Goal: Ask a question

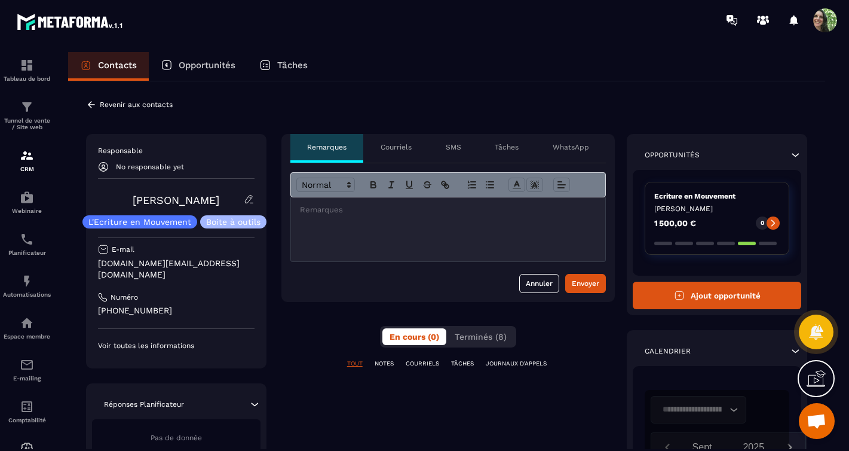
click at [405, 149] on p "Courriels" at bounding box center [396, 147] width 31 height 10
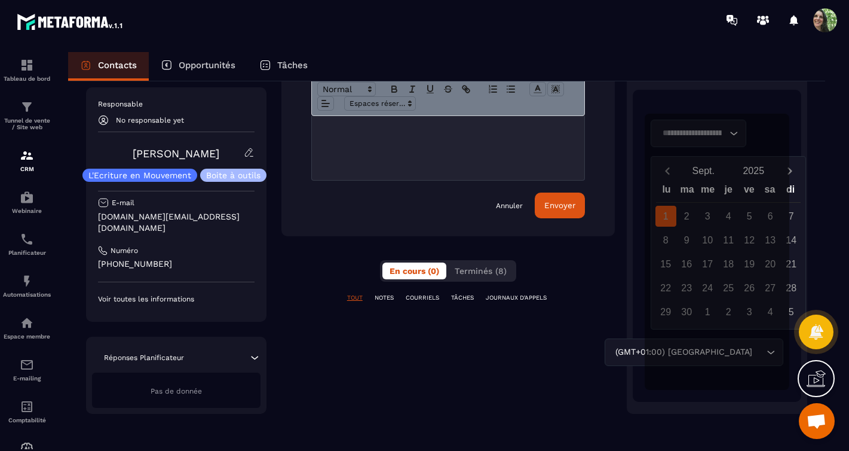
scroll to position [277, 0]
click at [424, 293] on p "COURRIELS" at bounding box center [422, 297] width 33 height 8
click at [501, 293] on p "JOURNAUX D'APPELS" at bounding box center [516, 297] width 61 height 8
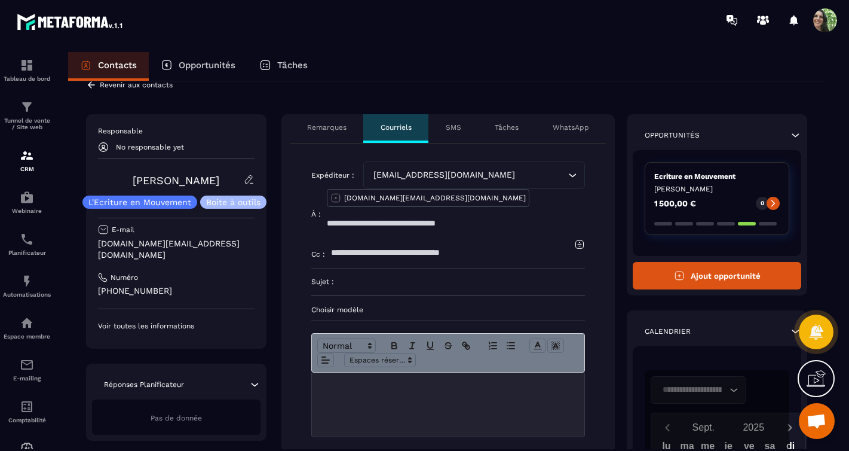
scroll to position [0, 0]
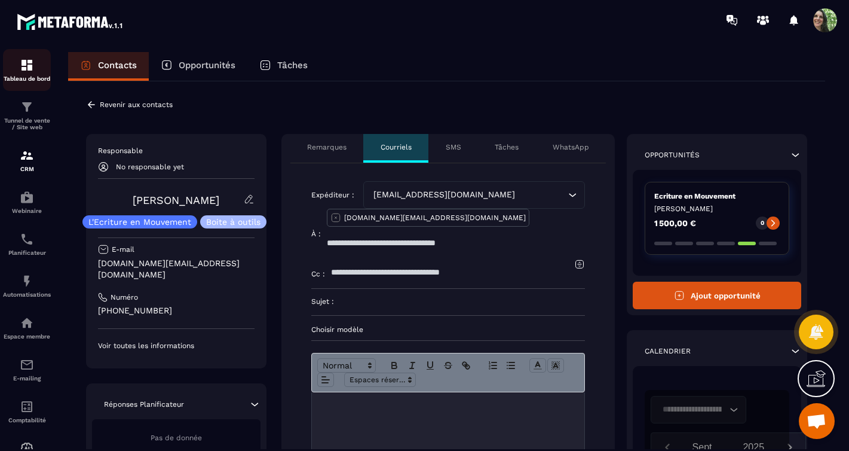
click at [27, 71] on img at bounding box center [27, 65] width 14 height 14
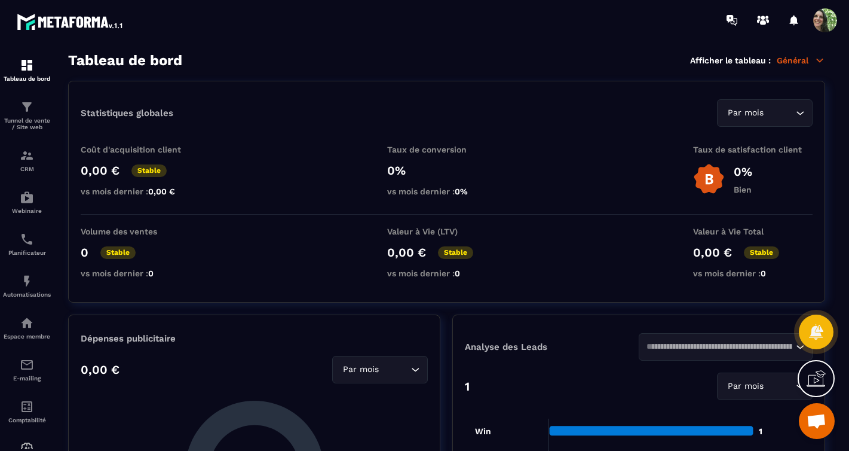
click at [823, 413] on span "Ouvrir le chat" at bounding box center [817, 421] width 20 height 17
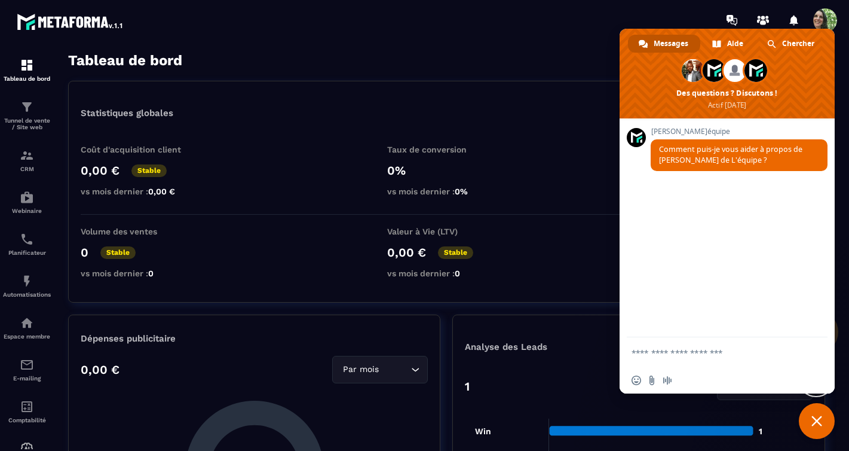
click at [660, 44] on span "Messages" at bounding box center [671, 44] width 35 height 18
click at [785, 42] on span "Chercher" at bounding box center [798, 44] width 32 height 18
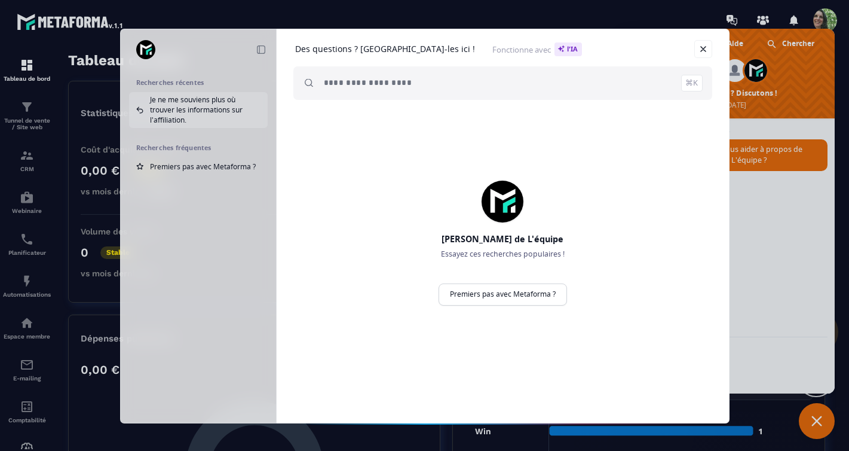
click at [186, 108] on span "Je ne me souviens plus où trouver les informations sur l'affiliation." at bounding box center [205, 109] width 111 height 30
type input "**********"
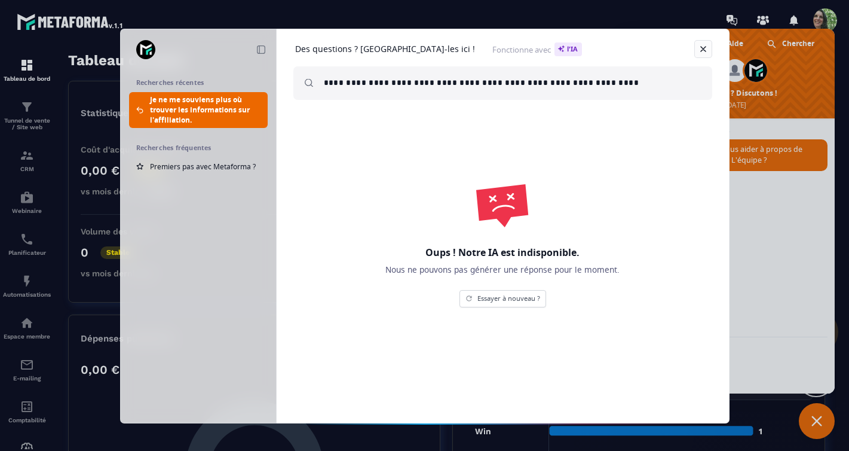
click at [700, 50] on link at bounding box center [703, 49] width 18 height 18
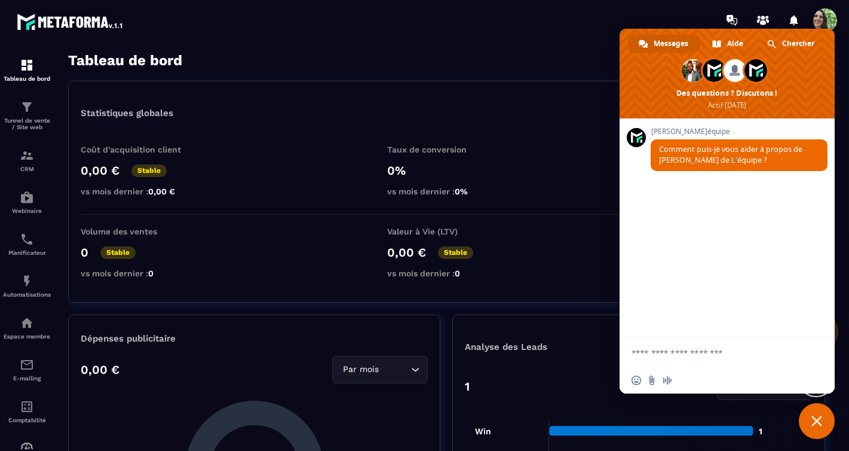
click at [718, 255] on div "[PERSON_NAME] de L'équipe Comment puis-je vous aider à propos de [PERSON_NAME] …" at bounding box center [727, 227] width 215 height 219
click at [699, 160] on span "Comment puis-je vous aider à propos de [PERSON_NAME] de L'équipe ?" at bounding box center [730, 154] width 143 height 21
click at [717, 68] on span at bounding box center [714, 70] width 23 height 23
click at [696, 72] on span at bounding box center [693, 70] width 23 height 23
click at [750, 76] on span at bounding box center [756, 70] width 23 height 23
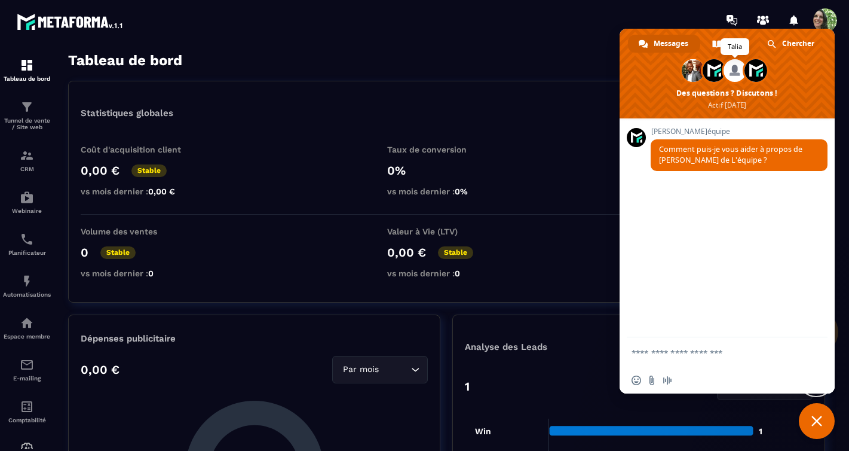
click at [734, 75] on span at bounding box center [735, 70] width 23 height 23
click at [723, 75] on span "Talia" at bounding box center [735, 70] width 26 height 26
click at [690, 75] on span at bounding box center [693, 70] width 23 height 23
click at [700, 356] on textarea "Entrez votre message..." at bounding box center [715, 352] width 167 height 30
click at [265, 93] on div "Statistiques globales Par mois Loading... Coût d'acquisition client 0,00 € Stab…" at bounding box center [446, 192] width 757 height 222
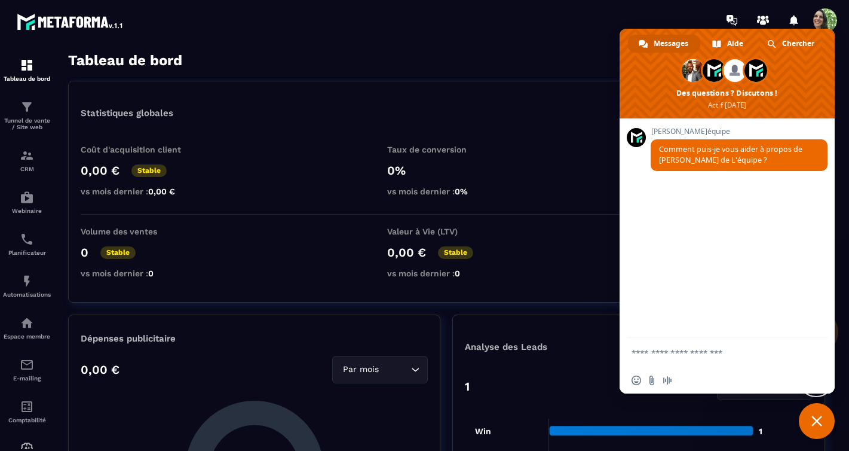
click at [385, 67] on div "Tableau de bord Afficher le tableau : Général" at bounding box center [446, 60] width 757 height 17
click at [810, 424] on span "Fermer le chat" at bounding box center [817, 421] width 36 height 36
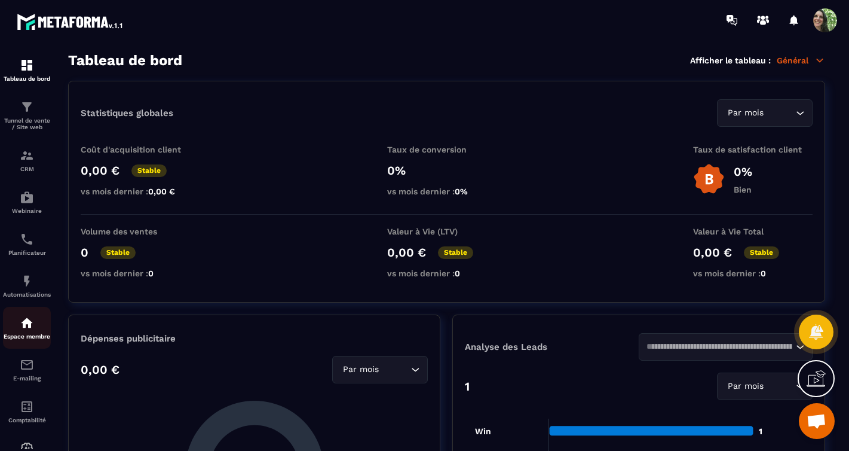
scroll to position [43, 0]
click at [733, 21] on icon at bounding box center [731, 20] width 19 height 19
click at [761, 20] on icon at bounding box center [763, 22] width 6 height 5
